Goal: Check status: Check status

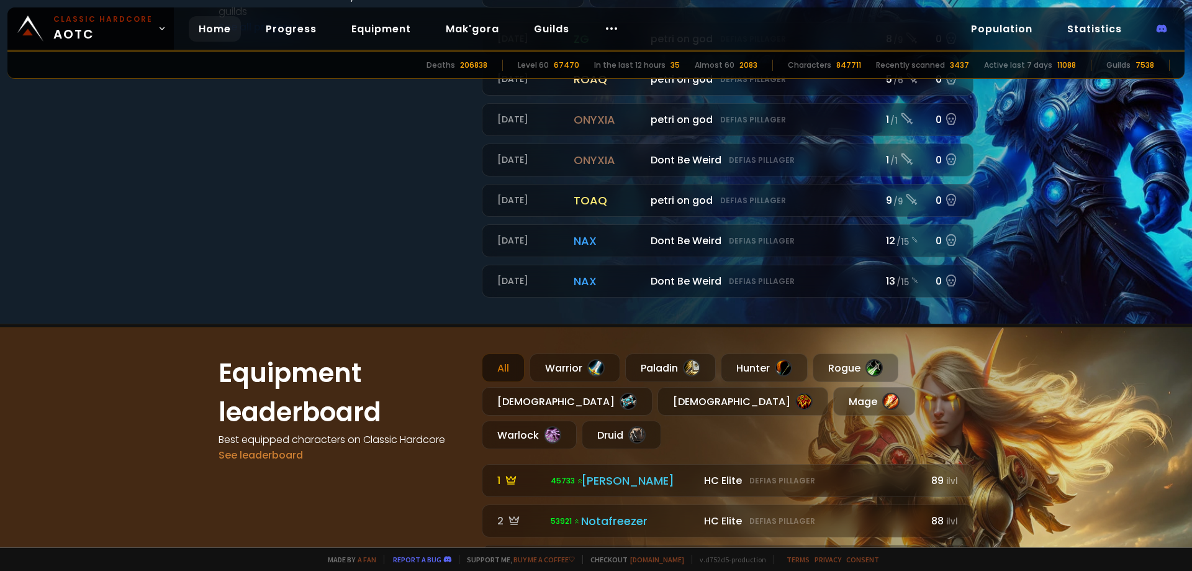
scroll to position [671, 0]
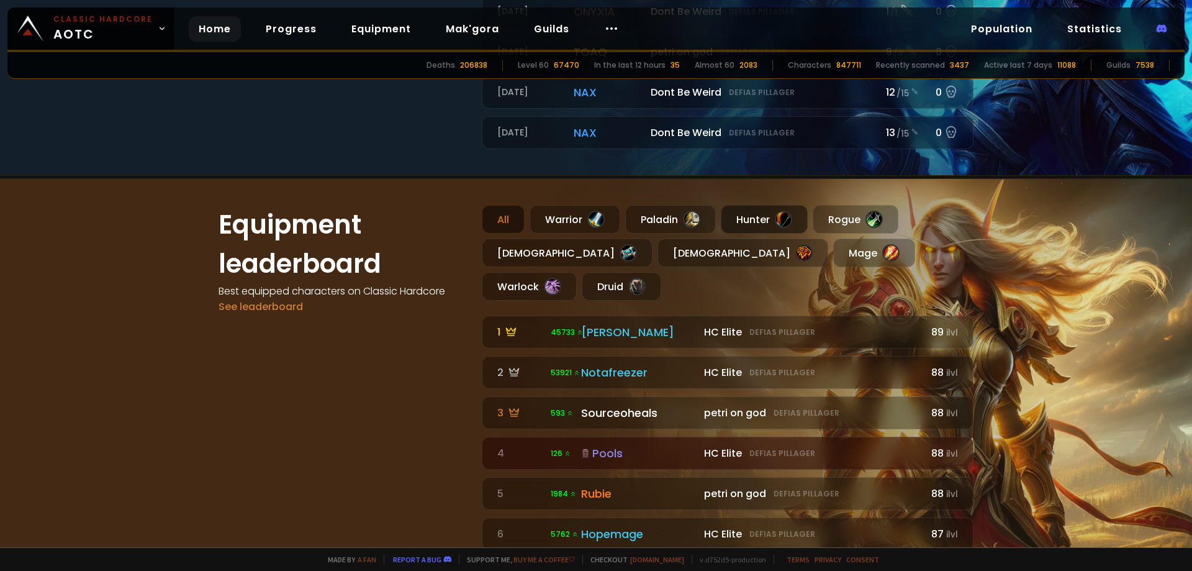
click at [771, 221] on div "Hunter" at bounding box center [764, 219] width 87 height 29
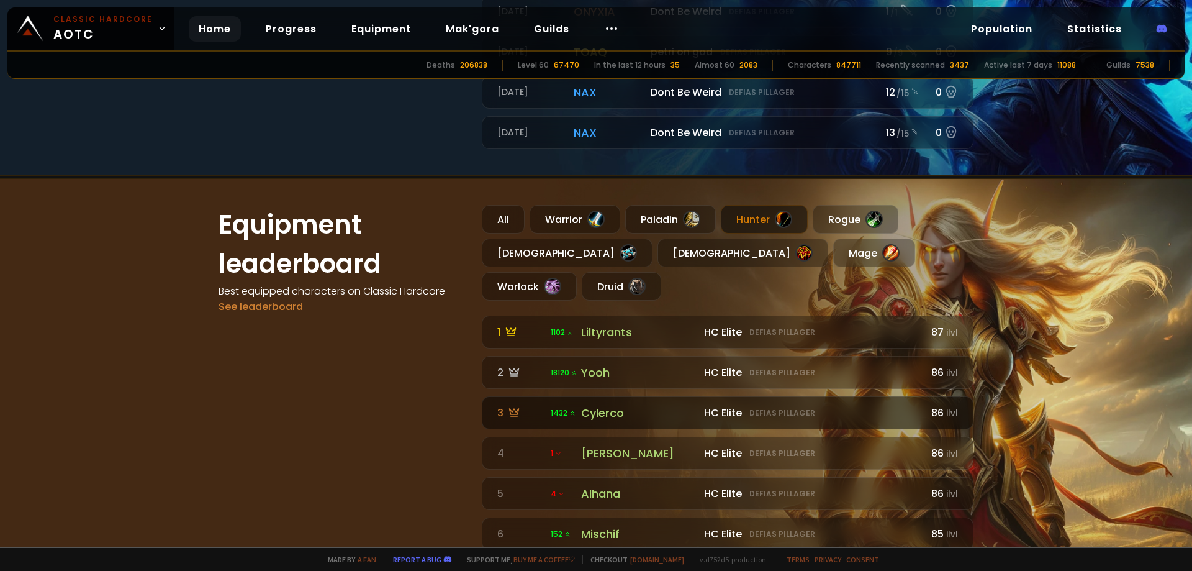
click at [615, 404] on div "Cylerco" at bounding box center [639, 412] width 116 height 17
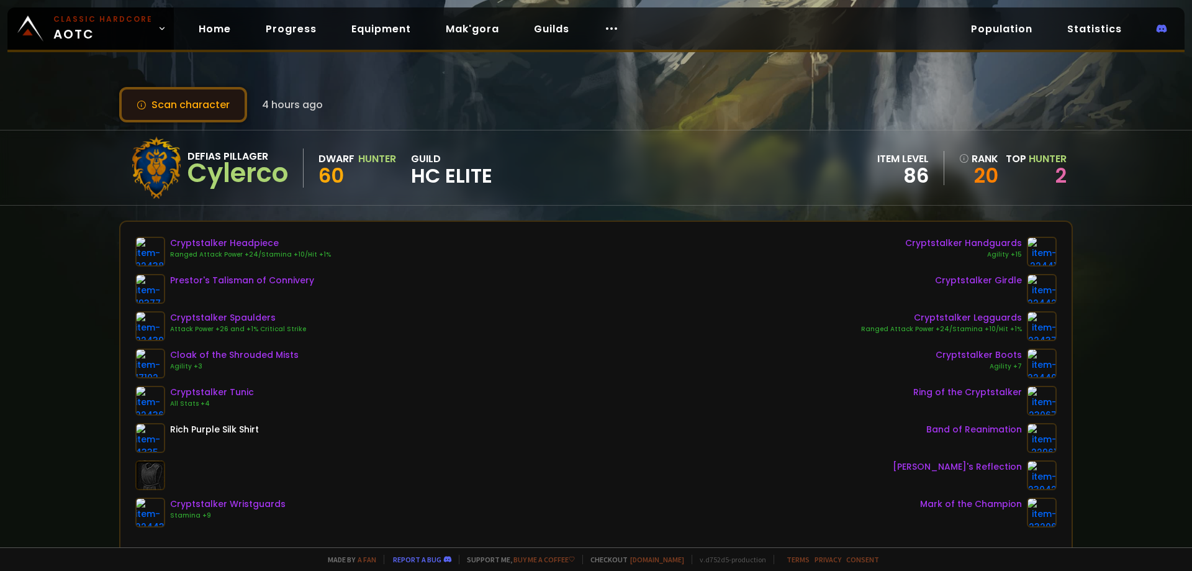
click at [209, 111] on button "Scan character" at bounding box center [183, 104] width 128 height 35
click at [1064, 176] on link "2" at bounding box center [1061, 175] width 11 height 28
